Goal: Task Accomplishment & Management: Use online tool/utility

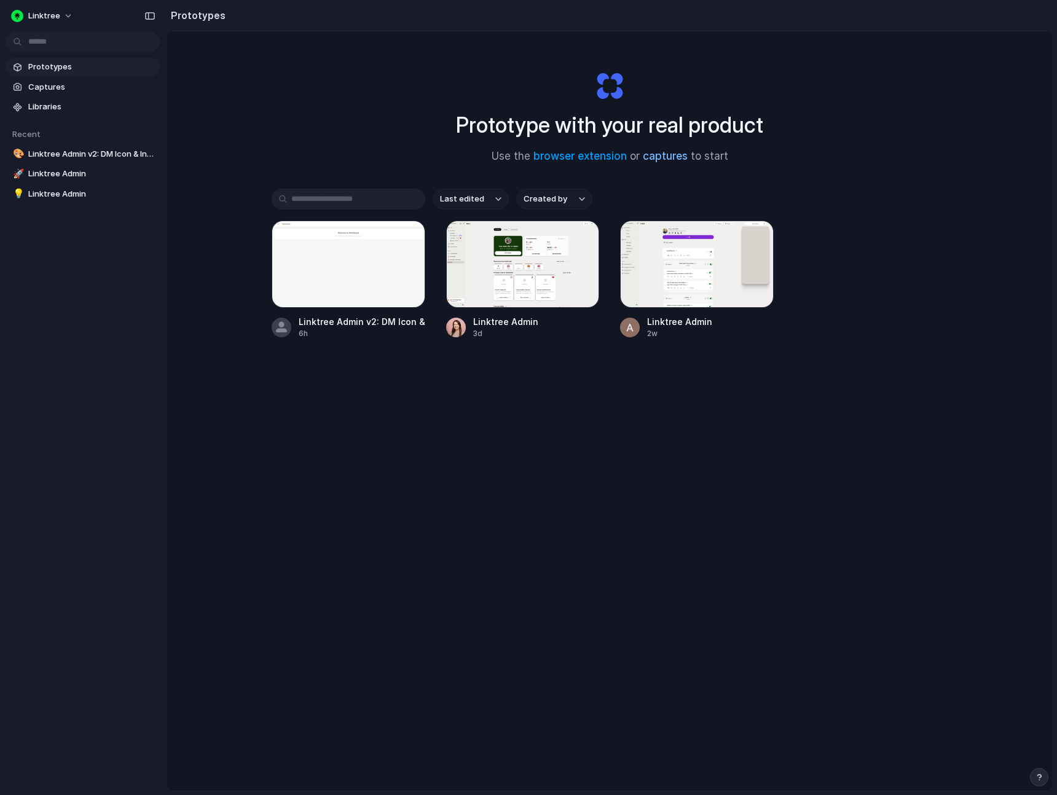
click at [668, 158] on link "captures" at bounding box center [665, 156] width 45 height 12
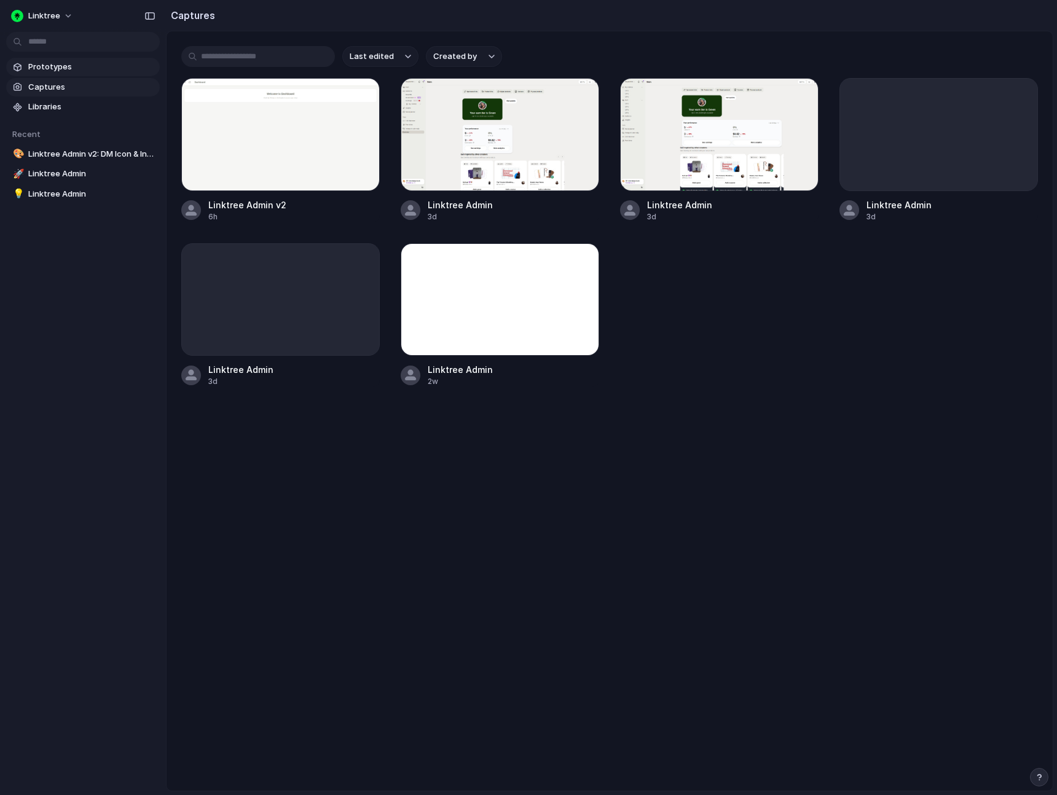
click at [60, 66] on span "Prototypes" at bounding box center [91, 67] width 127 height 12
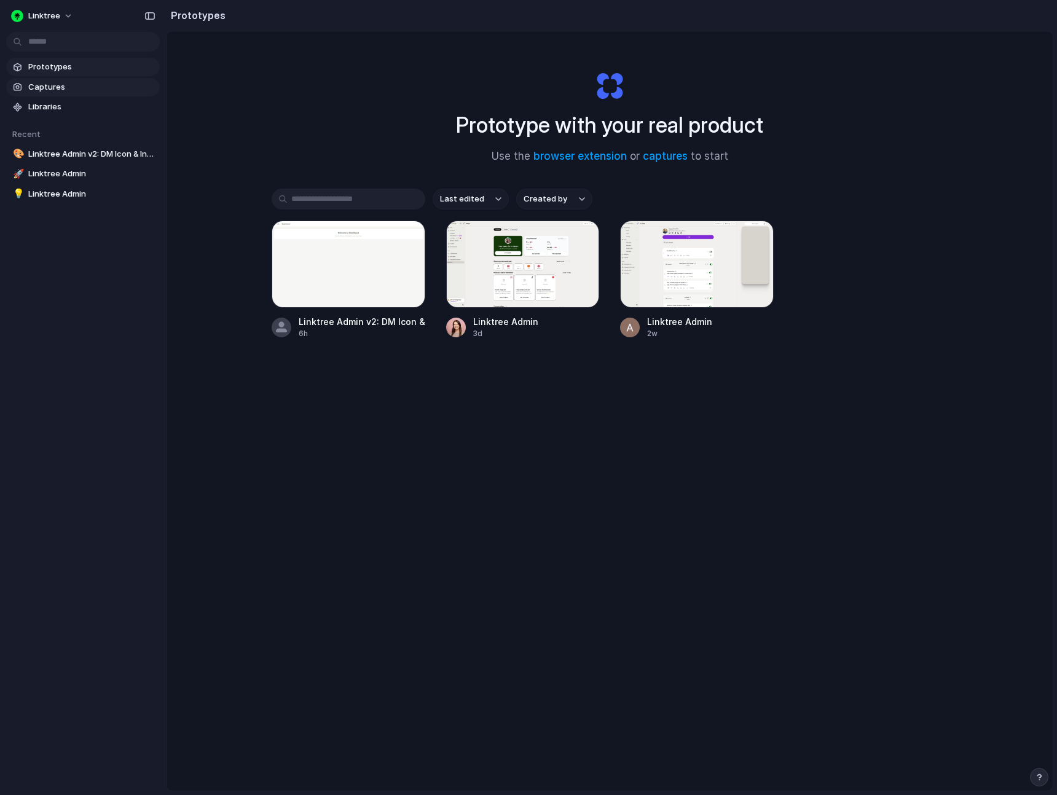
click at [54, 82] on span "Captures" at bounding box center [91, 87] width 127 height 12
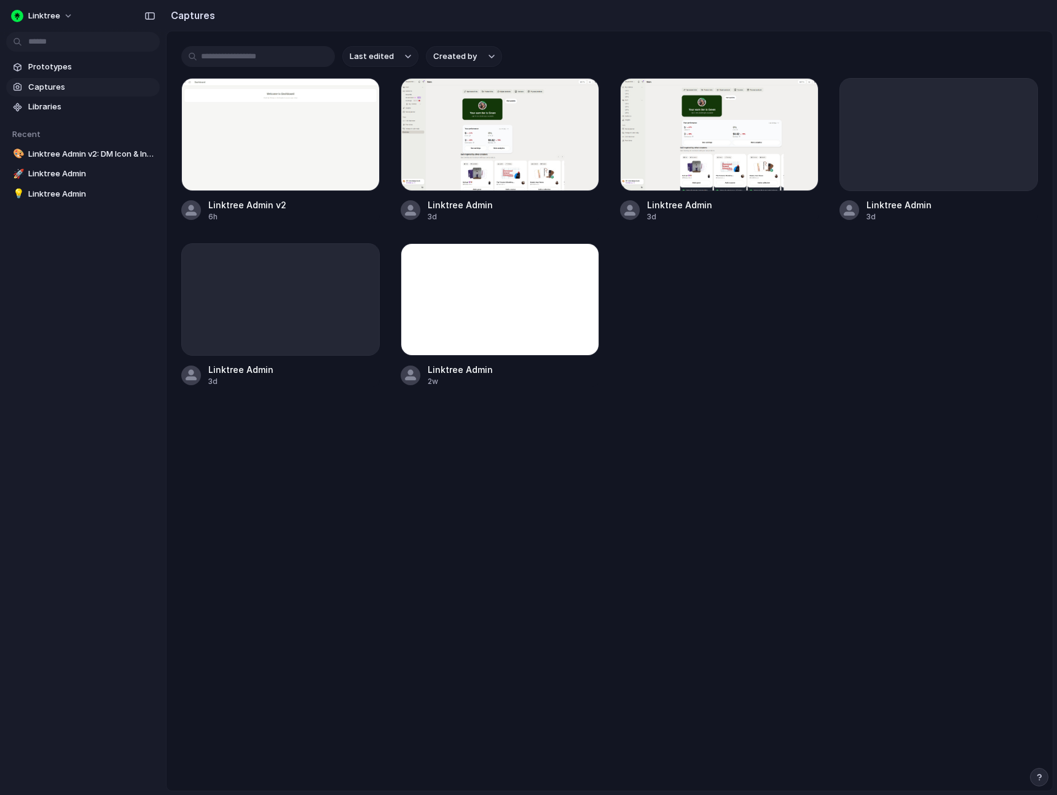
click at [226, 55] on input "text" at bounding box center [258, 56] width 154 height 21
click at [50, 69] on span "Prototypes" at bounding box center [91, 67] width 127 height 12
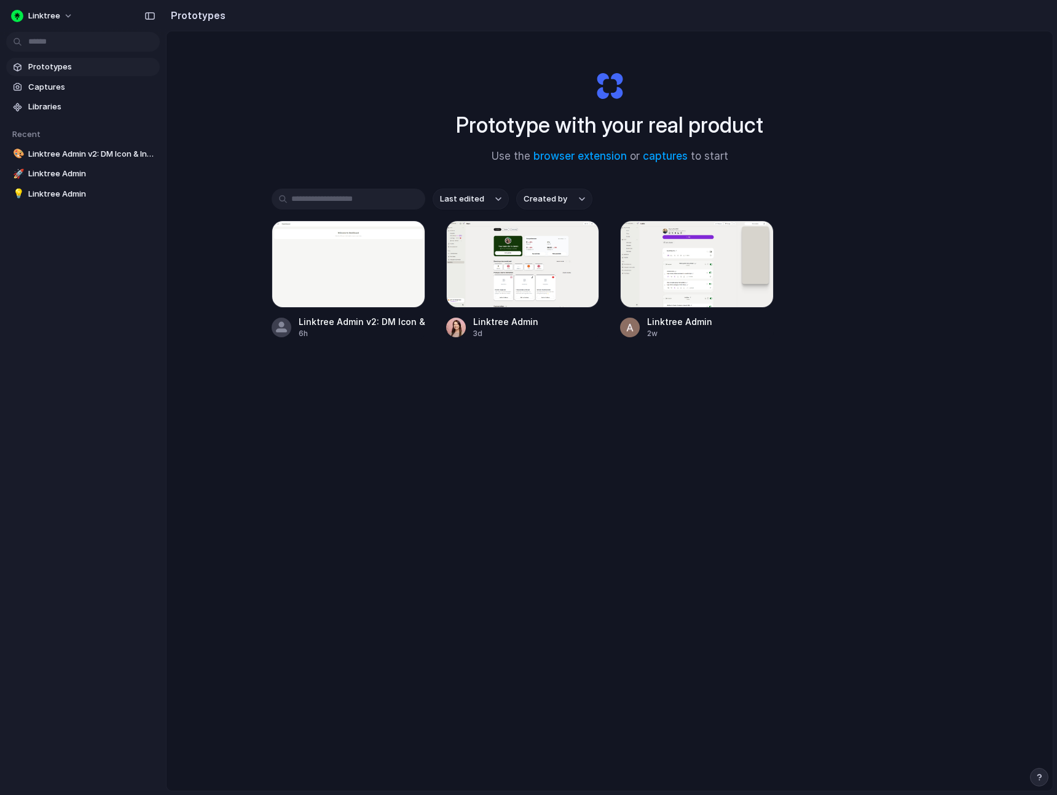
click at [667, 147] on div "Prototype with your real product Use the browser extension or captures to start" at bounding box center [610, 112] width 492 height 133
click at [665, 155] on link "captures" at bounding box center [665, 156] width 45 height 12
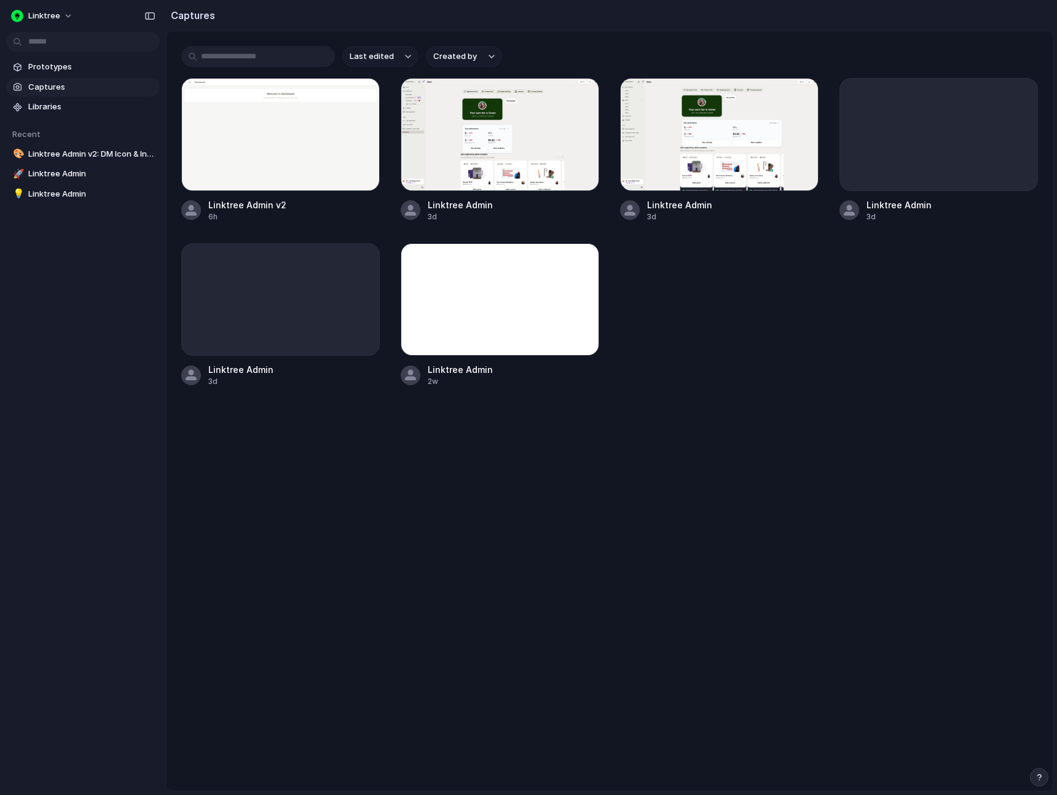
click at [675, 299] on div "Linktree Admin v2 6h Linktree Admin 3d Linktree Admin 3d Linktree Admin 3d Link…" at bounding box center [609, 232] width 857 height 309
click at [41, 112] on span "Libraries" at bounding box center [91, 107] width 127 height 12
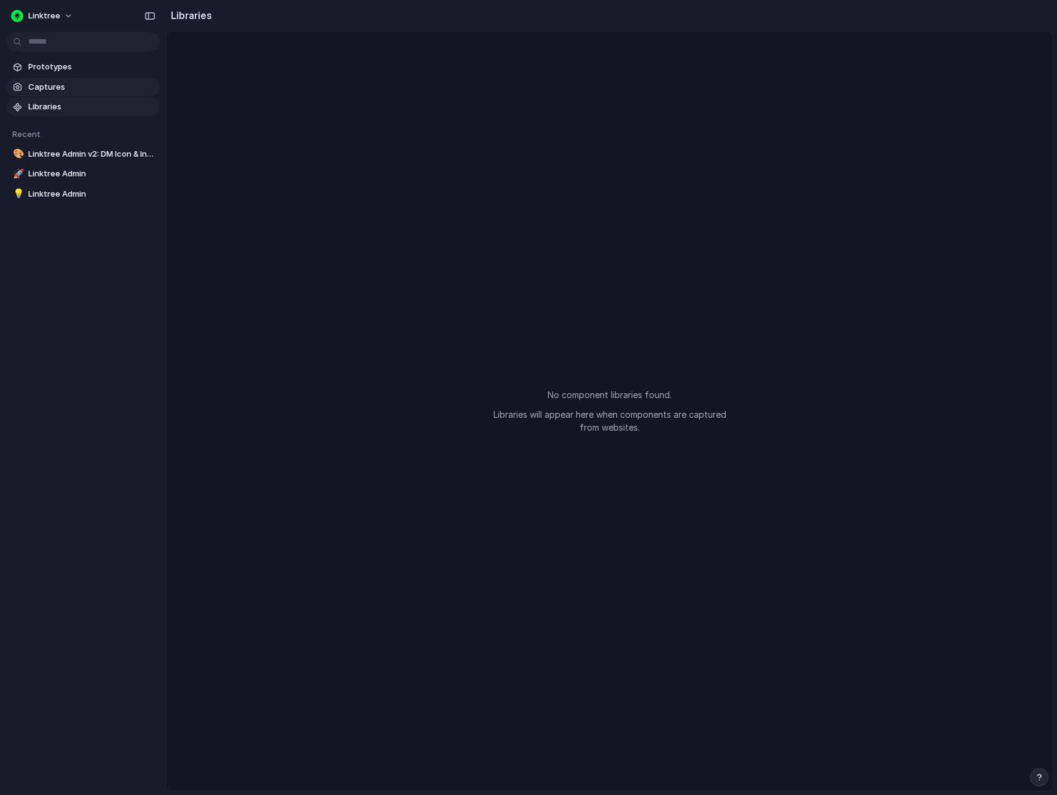
click at [44, 85] on span "Captures" at bounding box center [91, 87] width 127 height 12
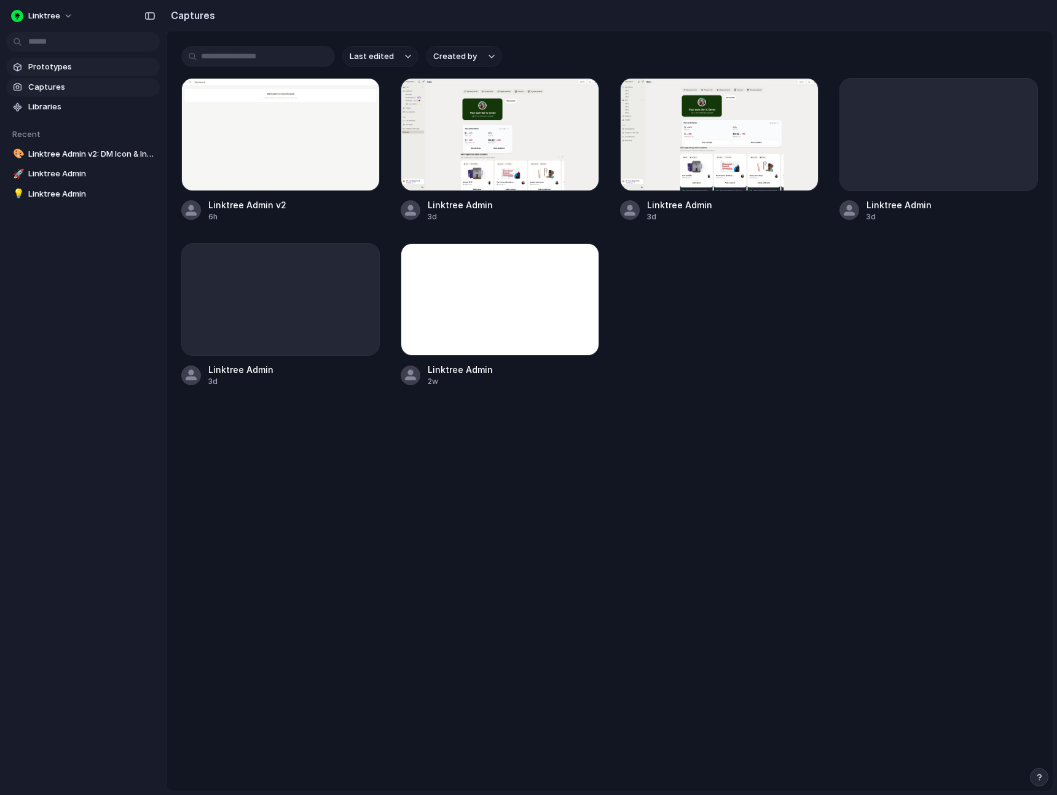
click at [35, 69] on span "Prototypes" at bounding box center [91, 67] width 127 height 12
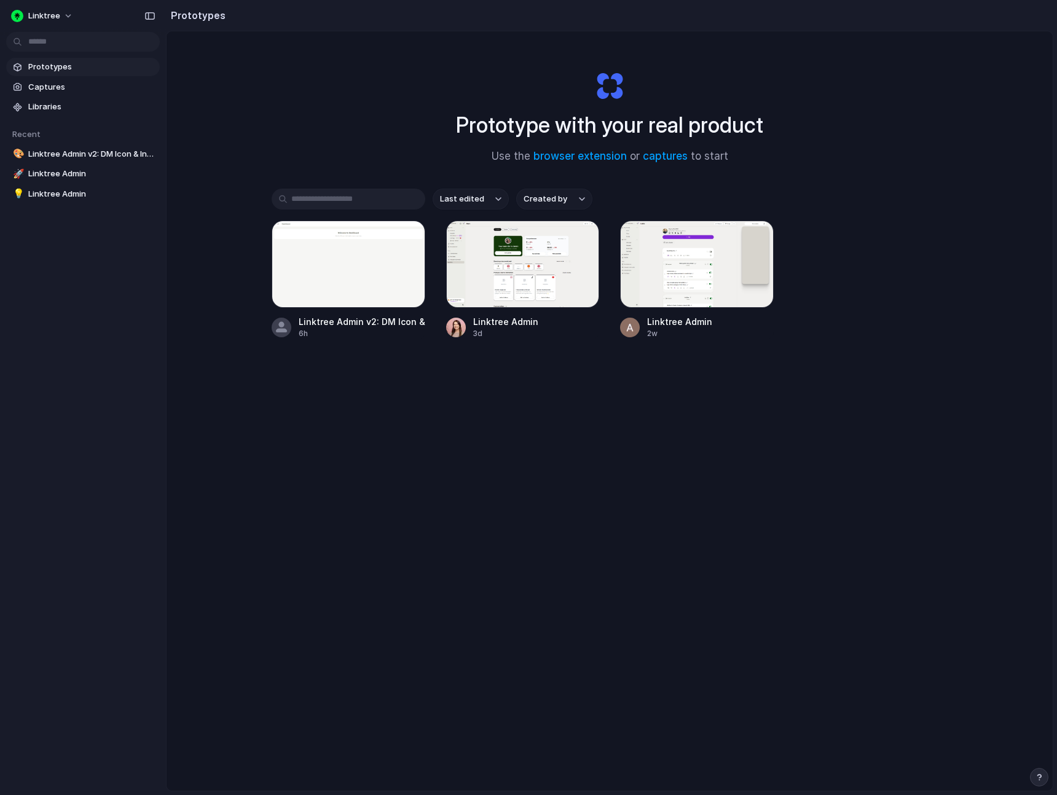
click at [529, 398] on div at bounding box center [529, 398] width 0 height 0
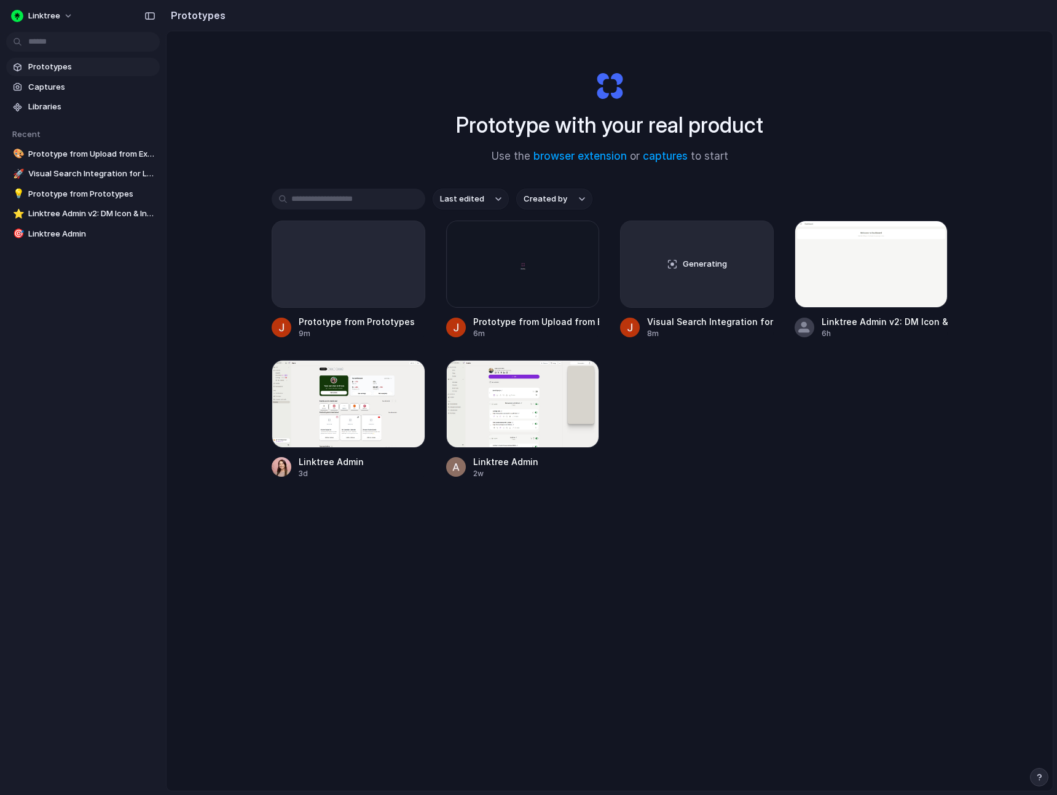
click at [624, 14] on section "Prototypes" at bounding box center [609, 15] width 887 height 31
click at [701, 277] on div "Generating" at bounding box center [697, 264] width 152 height 86
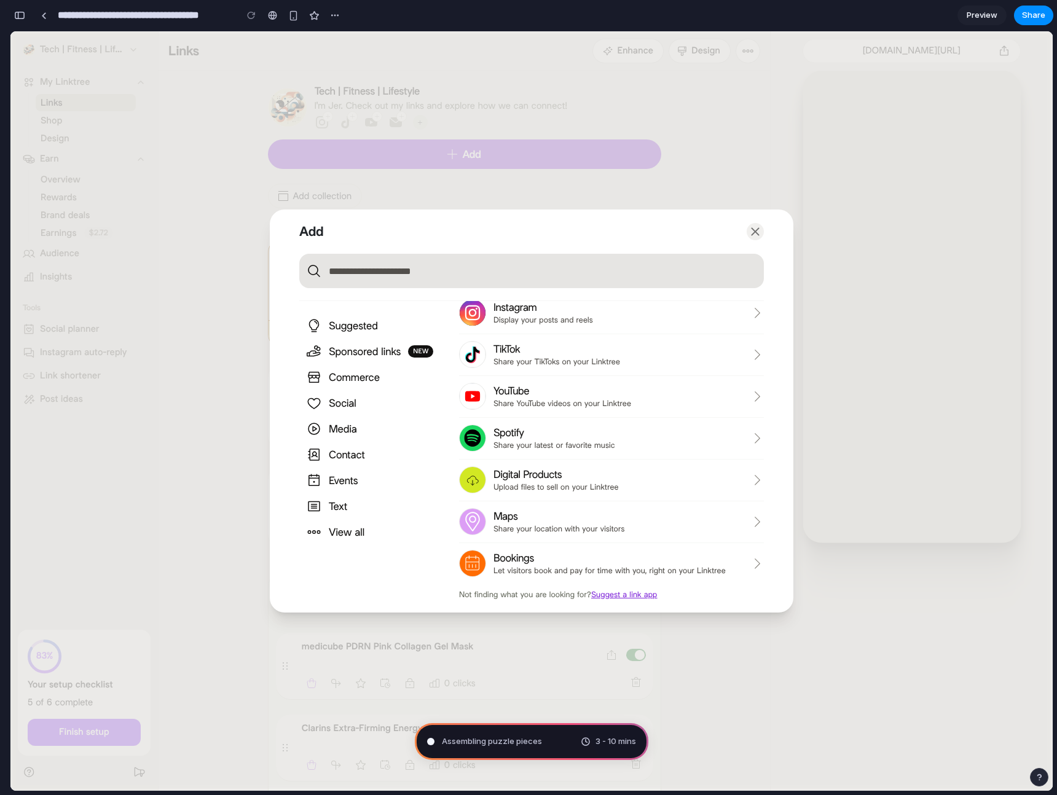
scroll to position [399, 0]
click at [1022, 56] on div at bounding box center [531, 411] width 1042 height 760
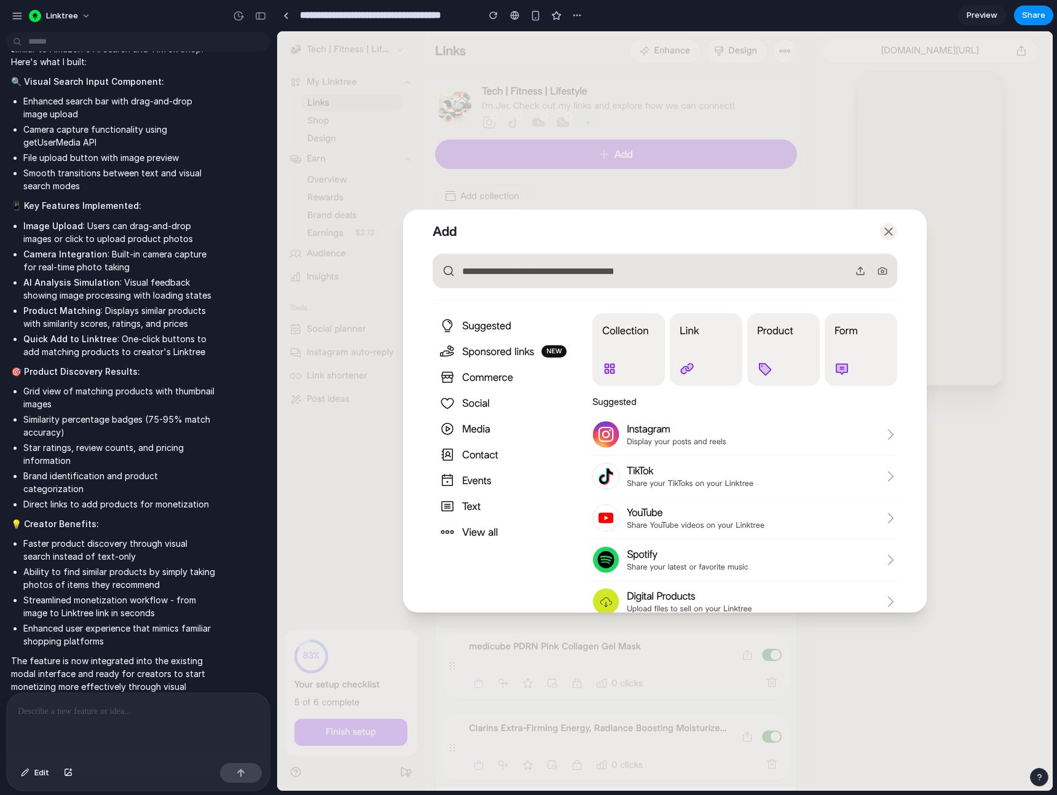
scroll to position [0, 0]
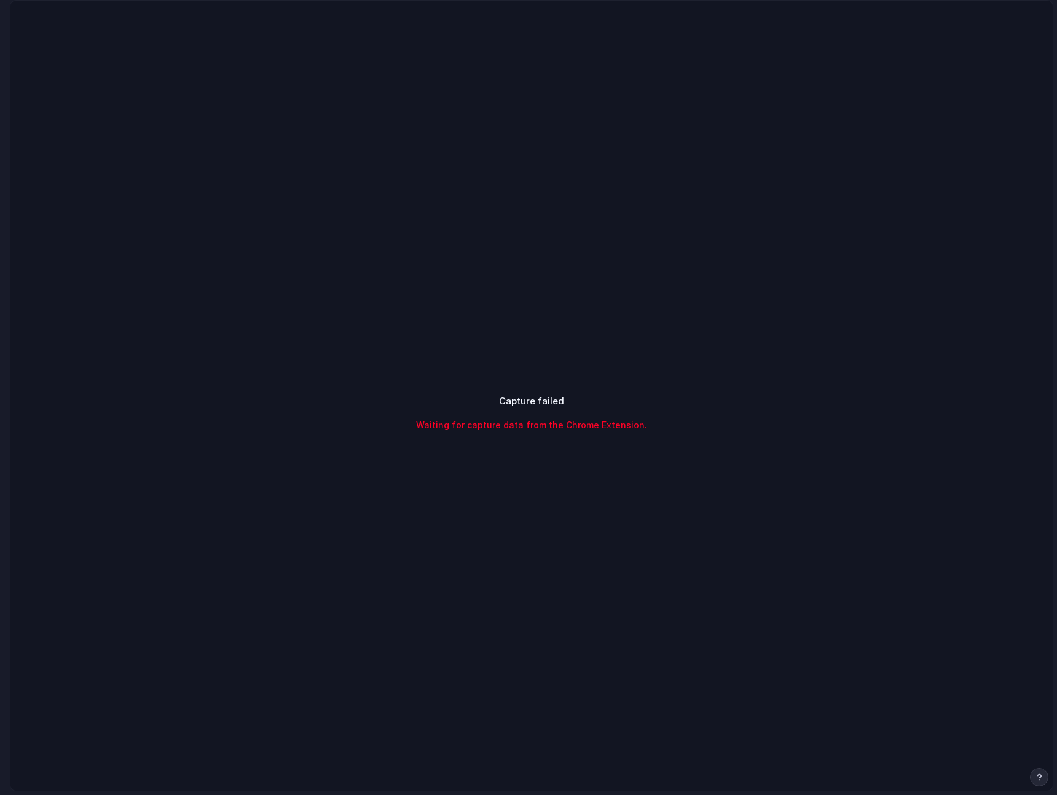
click at [771, 190] on div "Capture failed Waiting for capture data from the Chrome Extension." at bounding box center [531, 413] width 1042 height 825
click at [529, 398] on div at bounding box center [529, 398] width 0 height 0
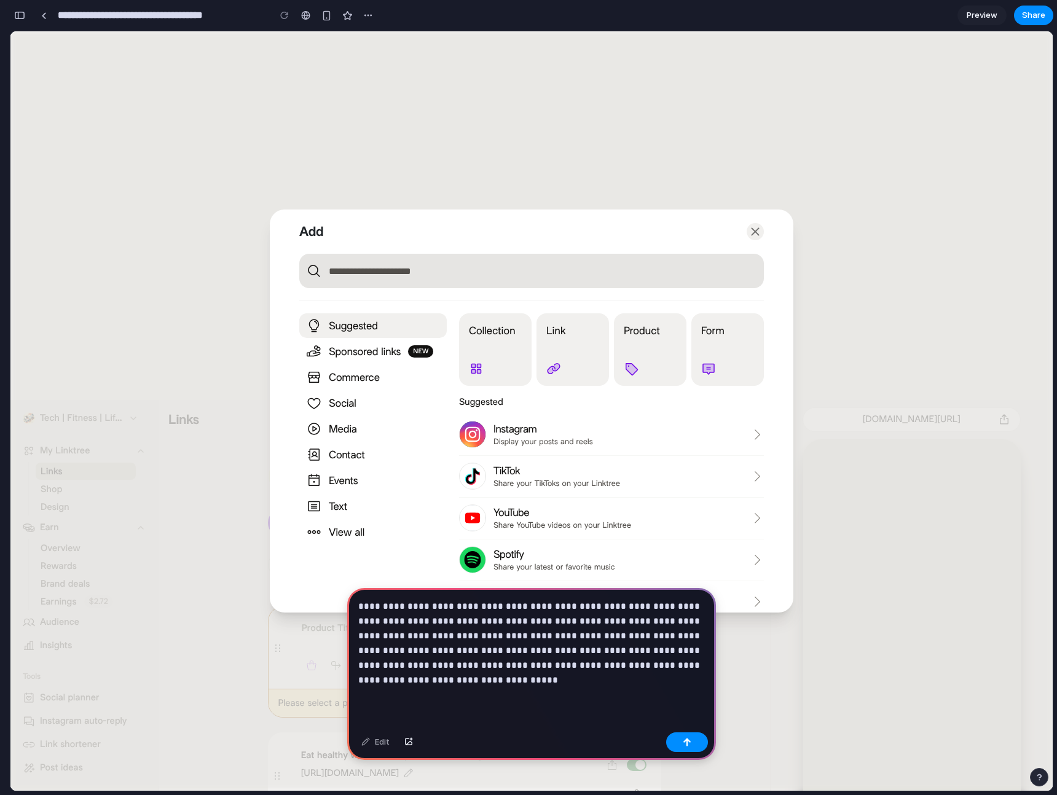
click at [420, 635] on p "**********" at bounding box center [531, 643] width 347 height 88
click at [458, 682] on p "**********" at bounding box center [531, 643] width 347 height 88
drag, startPoint x: 454, startPoint y: 682, endPoint x: 616, endPoint y: 680, distance: 162.3
click at [616, 680] on p "**********" at bounding box center [531, 643] width 347 height 88
drag, startPoint x: 358, startPoint y: 684, endPoint x: 588, endPoint y: 694, distance: 230.7
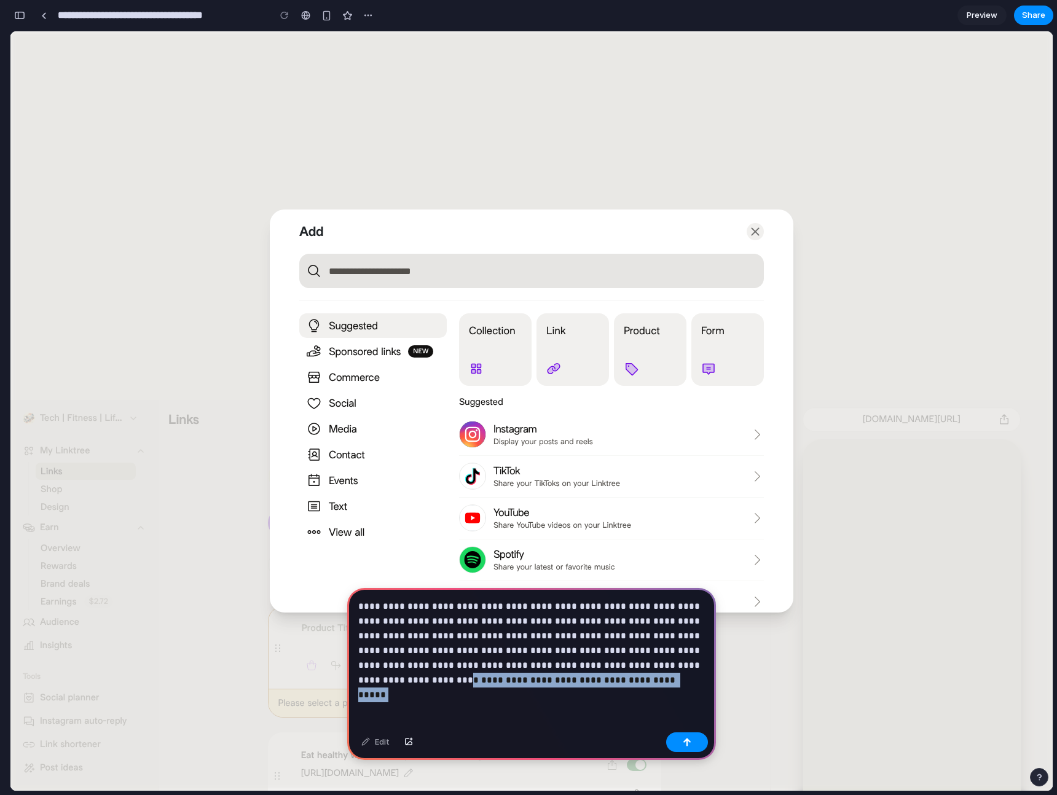
click at [588, 694] on div "**********" at bounding box center [531, 658] width 369 height 140
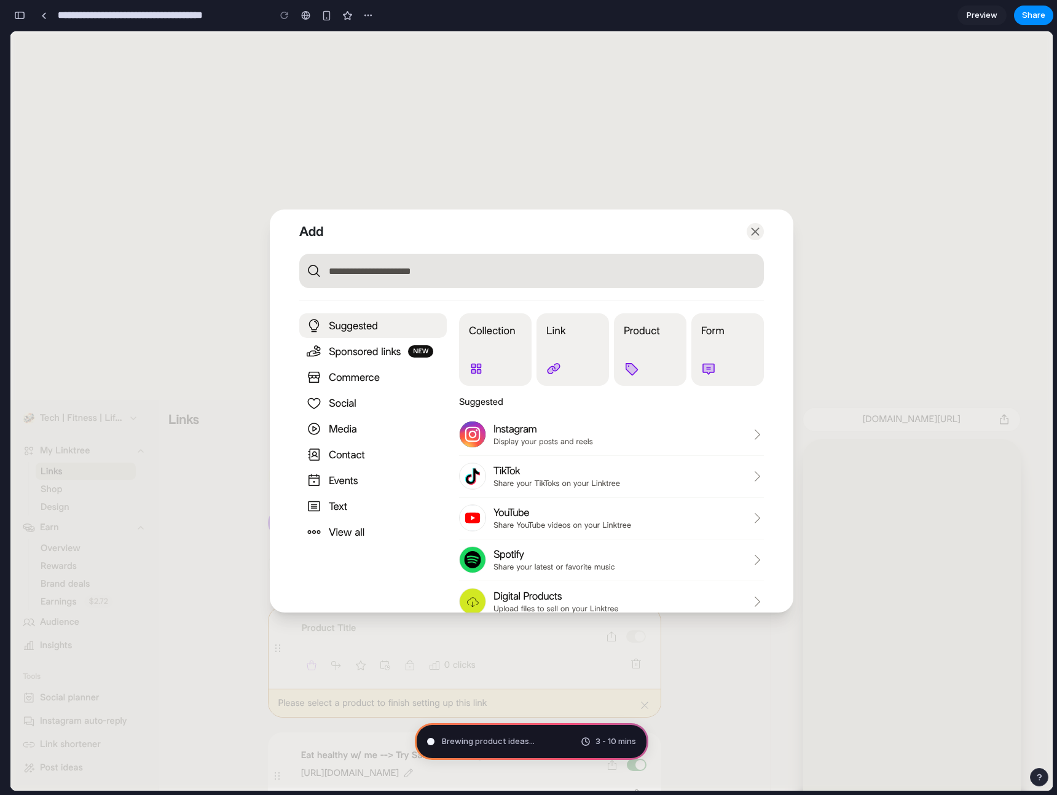
type input "**********"
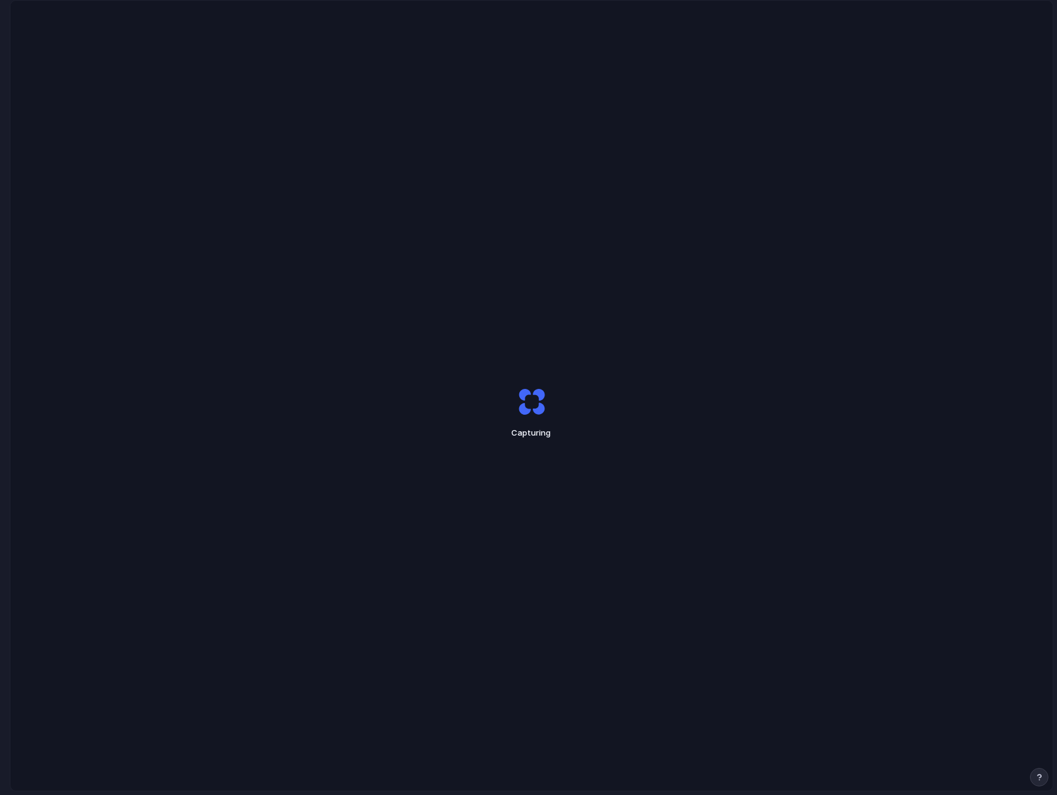
scroll to position [1, 0]
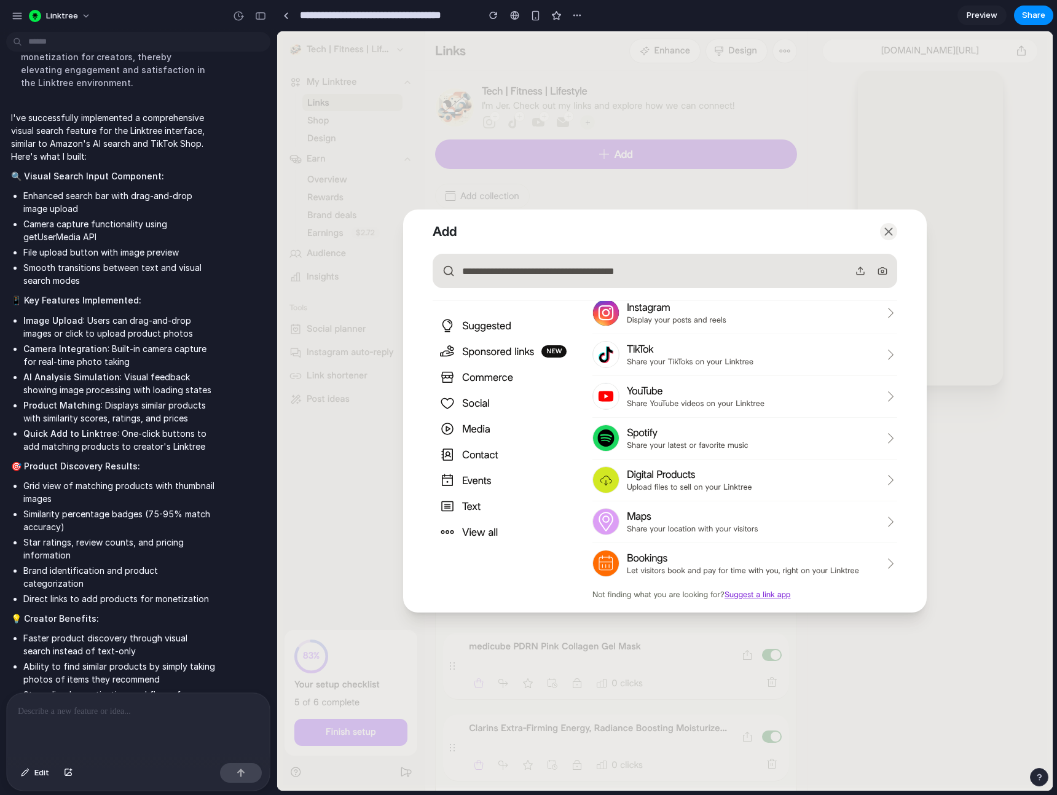
scroll to position [401, 0]
click at [860, 271] on icon "button" at bounding box center [860, 269] width 0 height 5
click at [696, 482] on span "Upload files to sell on your Linktree" at bounding box center [752, 487] width 251 height 11
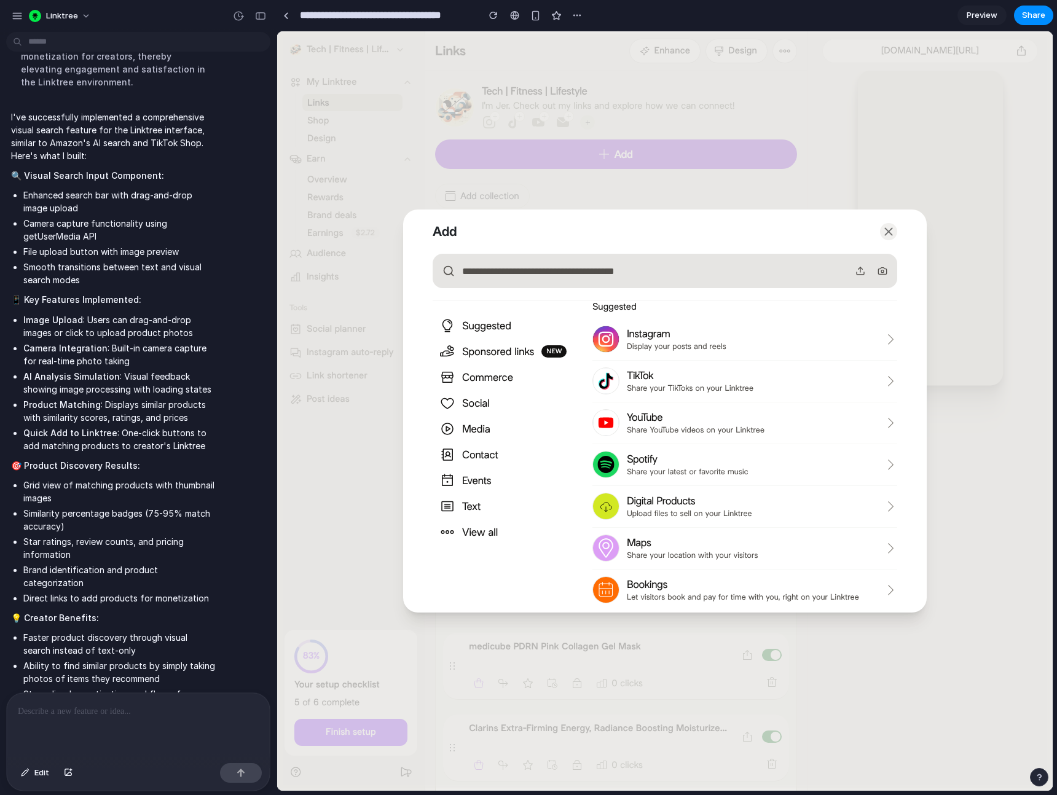
scroll to position [96, 0]
click at [1047, 17] on button "Share" at bounding box center [1033, 16] width 39 height 20
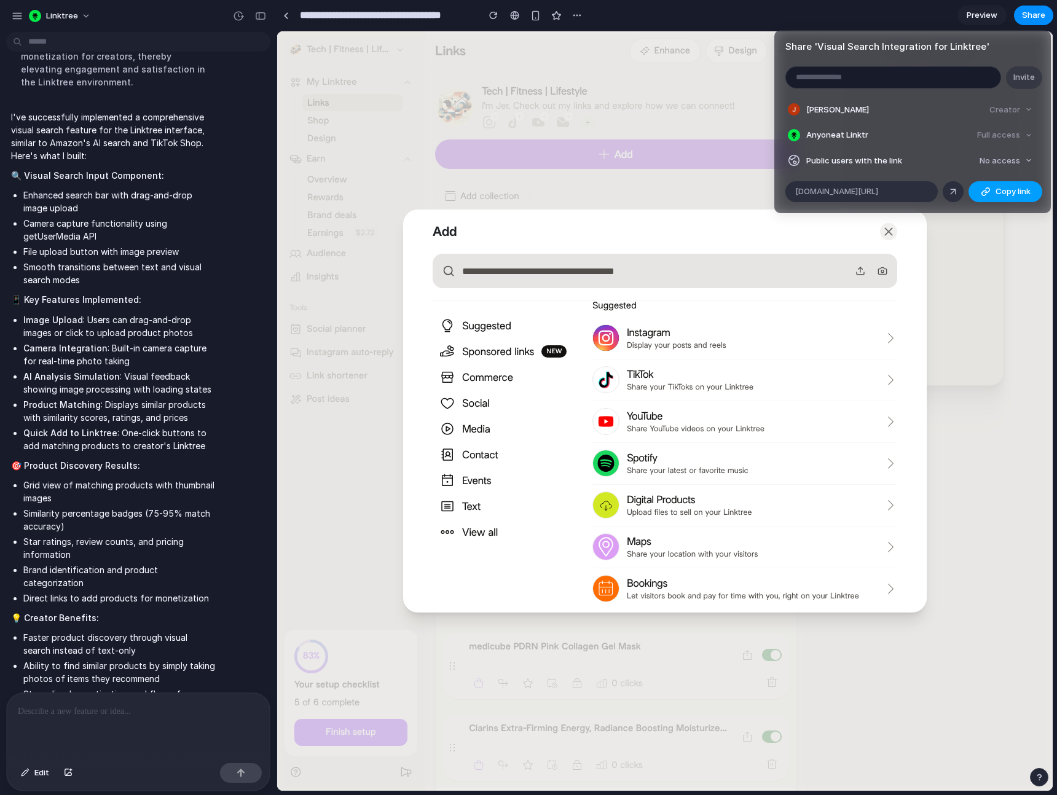
click at [985, 197] on button "Copy link" at bounding box center [1006, 191] width 74 height 21
click at [1010, 193] on span "Copy link" at bounding box center [1013, 192] width 35 height 12
